Goal: Register for event/course

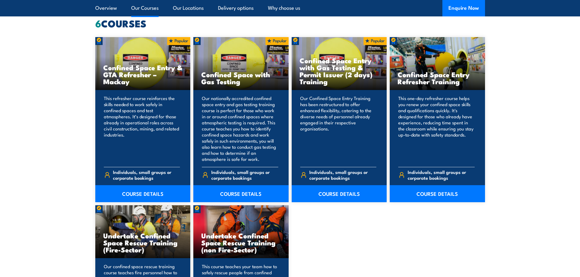
scroll to position [508, 0]
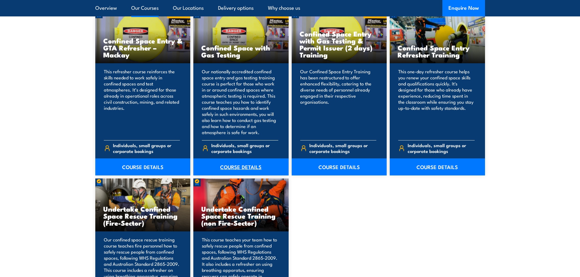
click at [234, 169] on link "COURSE DETAILS" at bounding box center [240, 167] width 95 height 17
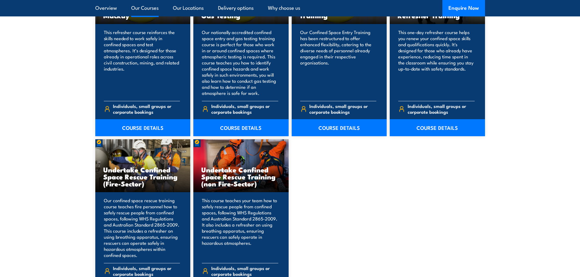
scroll to position [609, 0]
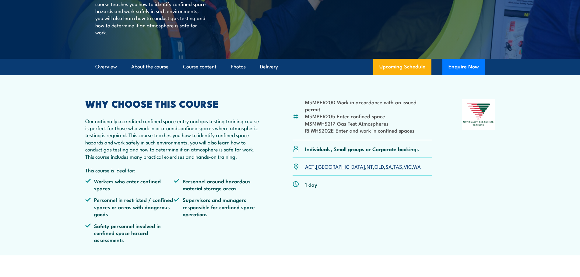
scroll to position [152, 0]
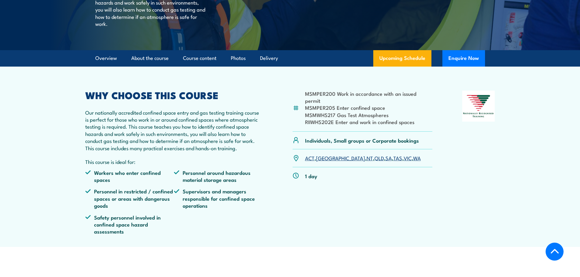
click at [386, 162] on link "SA" at bounding box center [389, 157] width 6 height 7
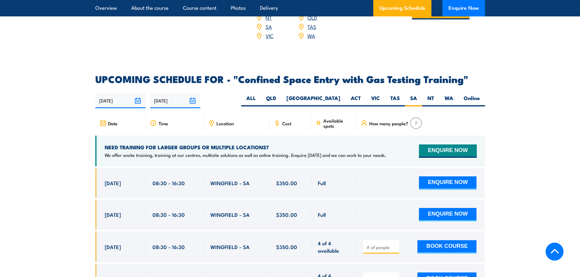
scroll to position [1024, 0]
